Goal: Find specific page/section: Find specific page/section

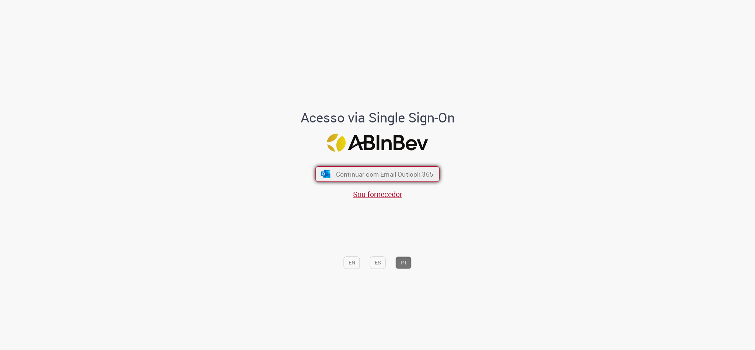
click at [364, 171] on span "Continuar com Email Outlook 365" at bounding box center [384, 173] width 97 height 8
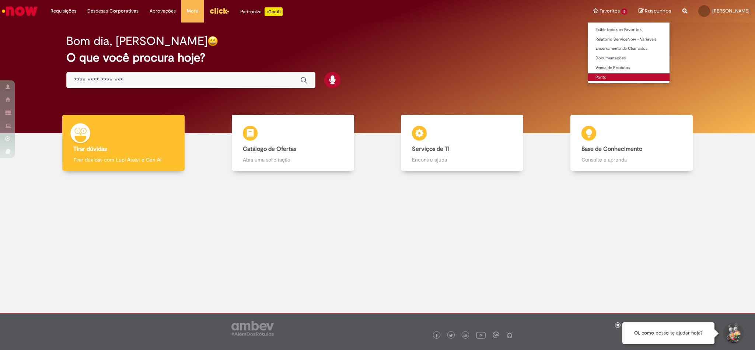
click at [607, 75] on link "Ponto" at bounding box center [628, 77] width 81 height 8
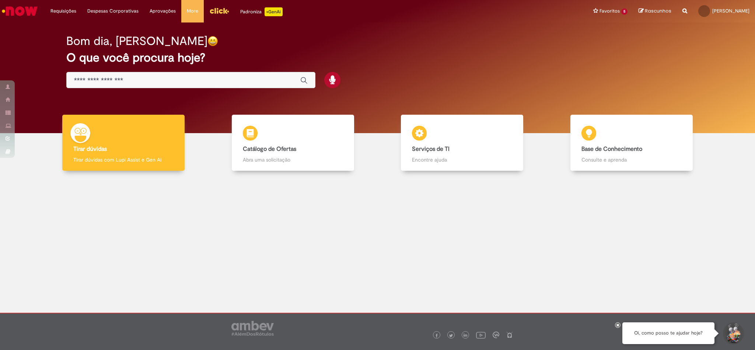
click at [377, 56] on h2 "O que você procura hoje?" at bounding box center [377, 57] width 622 height 13
